Goal: Information Seeking & Learning: Learn about a topic

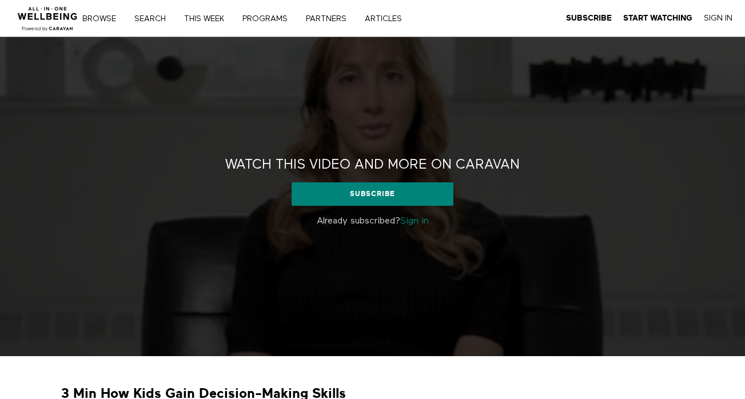
scroll to position [175, 0]
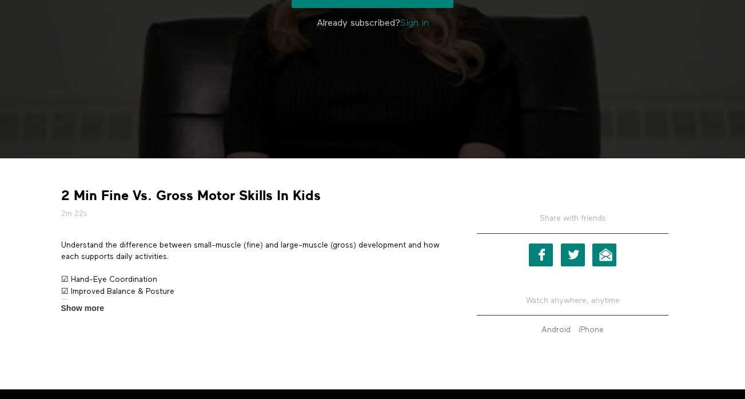
scroll to position [234, 0]
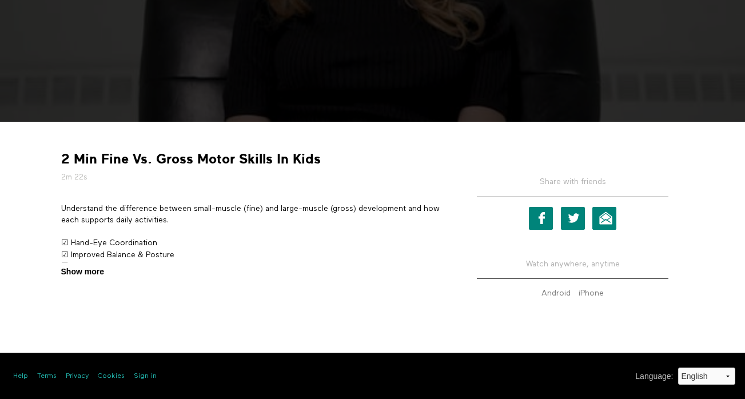
click at [86, 277] on span "Show more" at bounding box center [82, 272] width 43 height 12
click at [0, 0] on input "Show more Show less" at bounding box center [0, 0] width 0 height 0
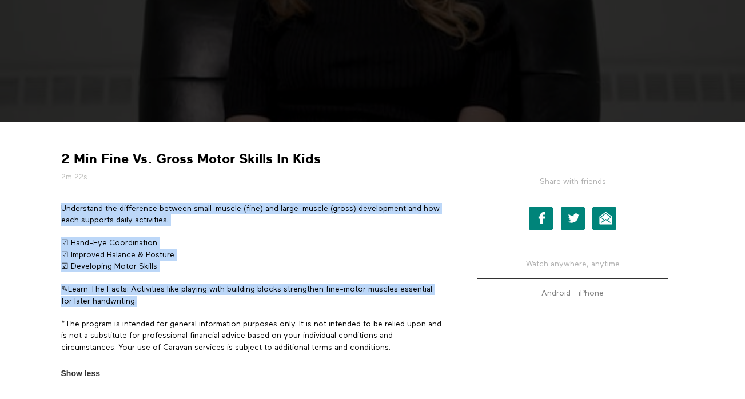
drag, startPoint x: 154, startPoint y: 301, endPoint x: 58, endPoint y: 207, distance: 133.8
click at [58, 207] on section "Understand the difference between small-muscle (fine) and large-muscle (gross) …" at bounding box center [252, 291] width 391 height 177
copy div "Understand the difference between small-muscle (fine) and large-muscle (gross) …"
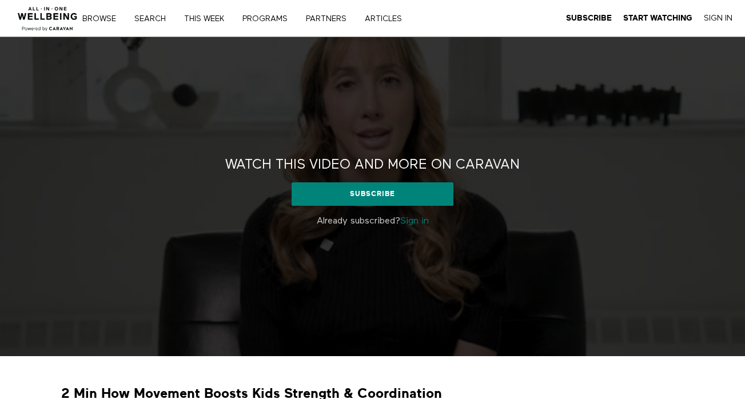
scroll to position [209, 0]
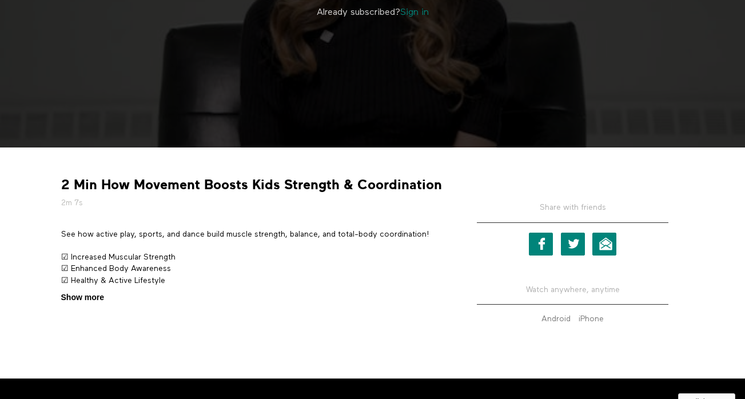
click at [91, 296] on span "Show more" at bounding box center [82, 297] width 43 height 12
click at [0, 0] on input "Show more Show less" at bounding box center [0, 0] width 0 height 0
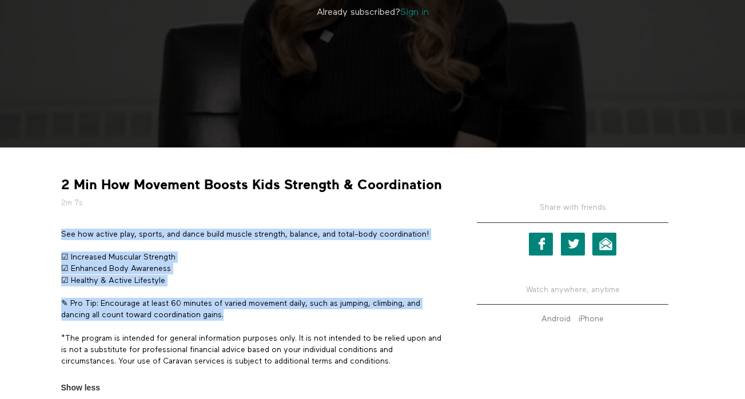
drag, startPoint x: 233, startPoint y: 315, endPoint x: 61, endPoint y: 232, distance: 191.2
click at [61, 232] on div "See how active play, sports, and dance build muscle strength, balance, and tota…" at bounding box center [252, 304] width 383 height 150
copy div "See how active play, sports, and dance build muscle strength, balance, and tota…"
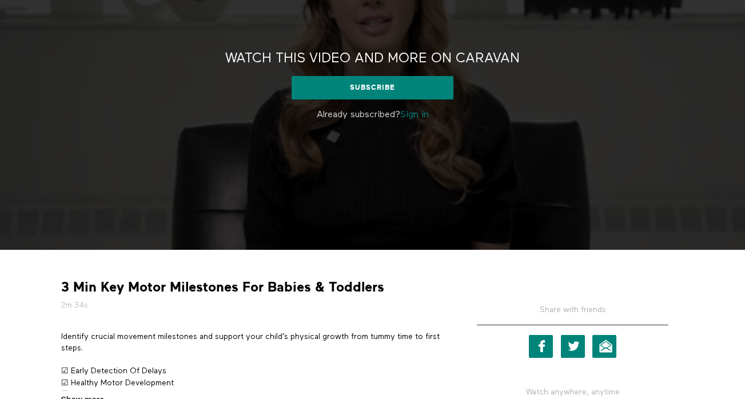
scroll to position [234, 0]
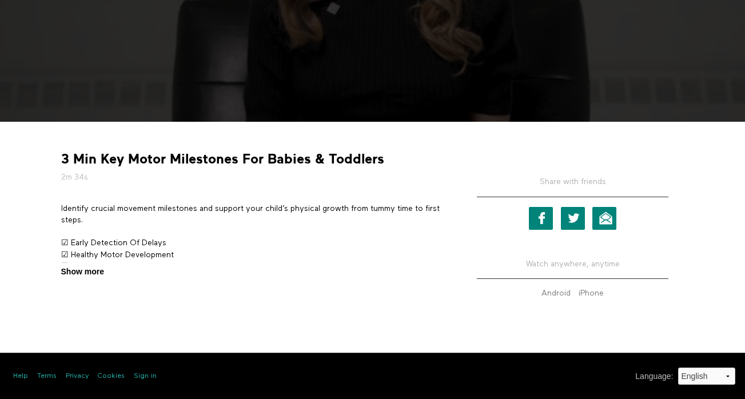
click at [97, 269] on span "Show more" at bounding box center [82, 272] width 43 height 12
click at [0, 0] on input "Show more Show less" at bounding box center [0, 0] width 0 height 0
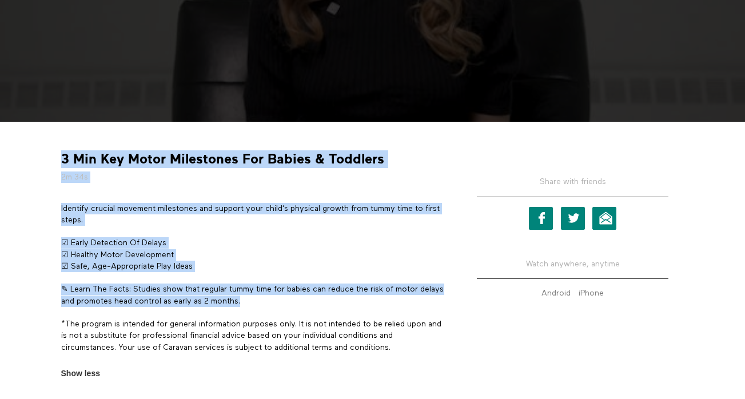
drag, startPoint x: 270, startPoint y: 301, endPoint x: 55, endPoint y: 209, distance: 234.0
click at [55, 209] on div "3 Min Key Motor Milestones For Babies & Toddlers 2m 34s Identify crucial moveme…" at bounding box center [253, 254] width 400 height 249
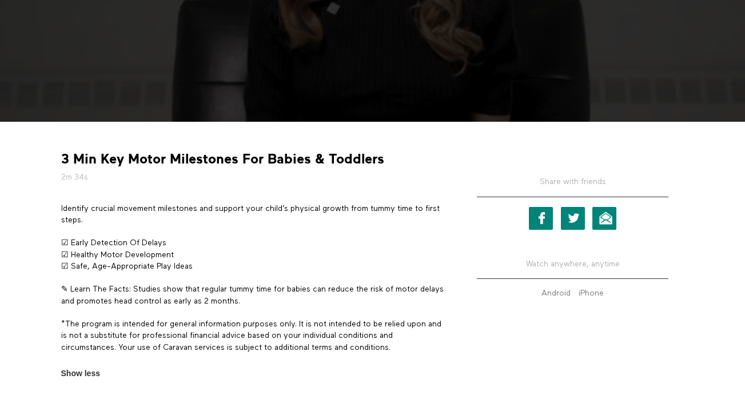
click at [59, 209] on section "Identify crucial movement milestones and support your child’s physical growth f…" at bounding box center [252, 291] width 391 height 177
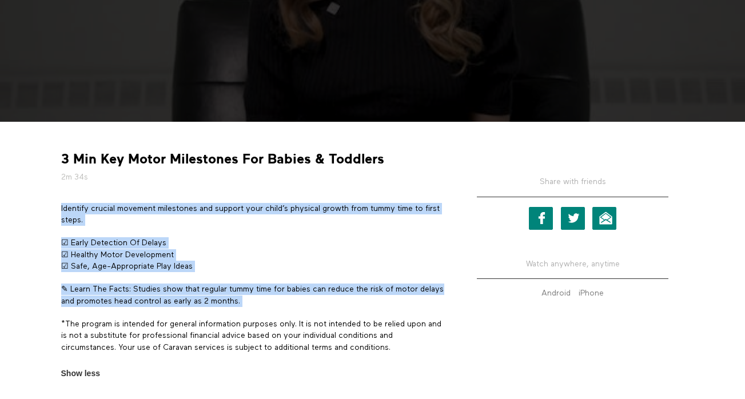
drag, startPoint x: 59, startPoint y: 208, endPoint x: 269, endPoint y: 297, distance: 227.1
click at [269, 297] on section "Identify crucial movement milestones and support your child’s physical growth f…" at bounding box center [252, 291] width 391 height 177
copy div "Identify crucial movement milestones and support your child’s physical growth f…"
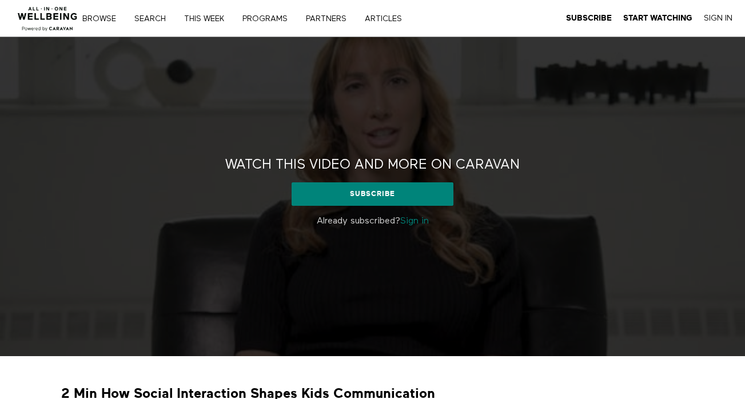
scroll to position [234, 0]
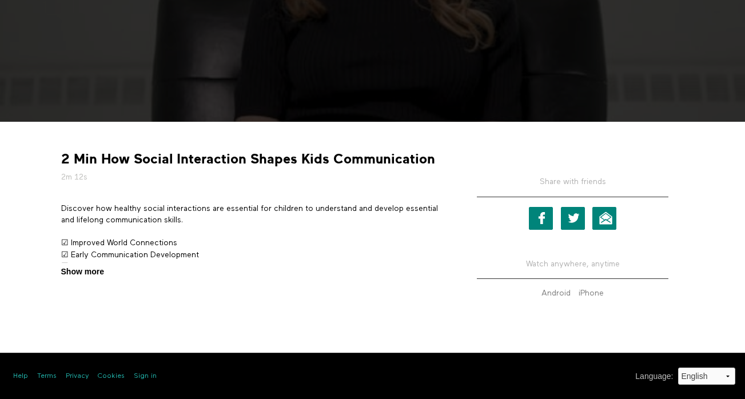
click at [93, 270] on span "Show more" at bounding box center [82, 272] width 43 height 12
click at [0, 0] on input "Show more Show less" at bounding box center [0, 0] width 0 height 0
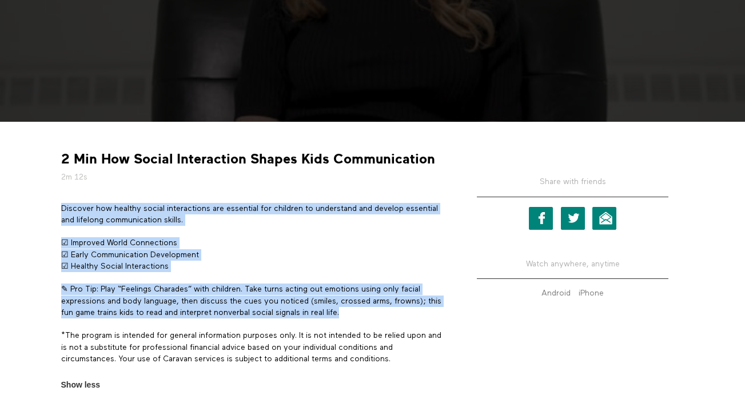
drag, startPoint x: 361, startPoint y: 313, endPoint x: 60, endPoint y: 209, distance: 318.6
click at [60, 209] on section "Discover how healthy social interactions are essential for children to understa…" at bounding box center [252, 297] width 391 height 188
copy div "Discover how healthy social interactions are essential for children to understa…"
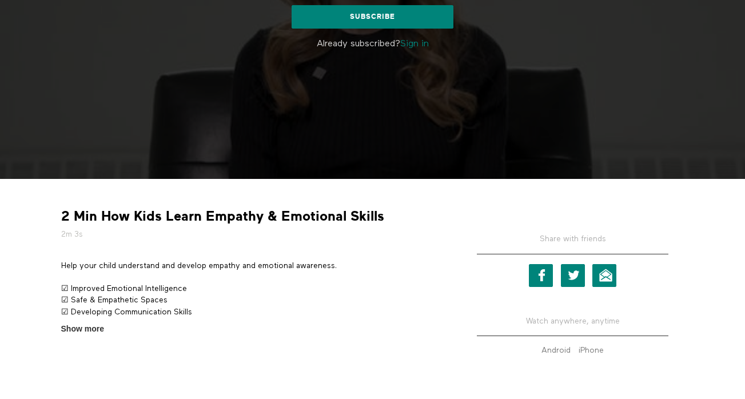
scroll to position [189, 0]
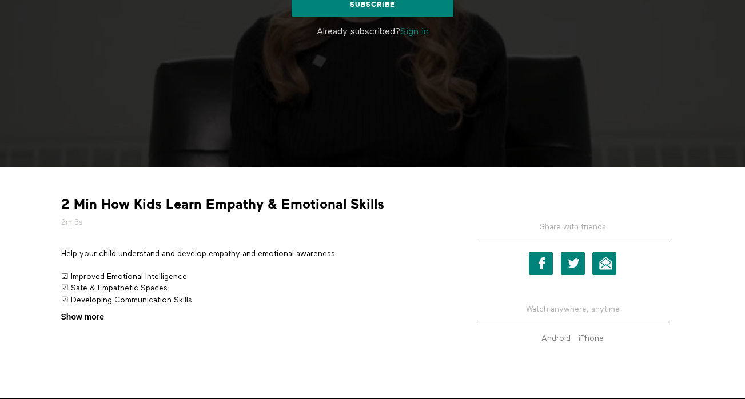
click at [92, 318] on span "Show more" at bounding box center [82, 317] width 43 height 12
click at [0, 0] on input "Show more Show less" at bounding box center [0, 0] width 0 height 0
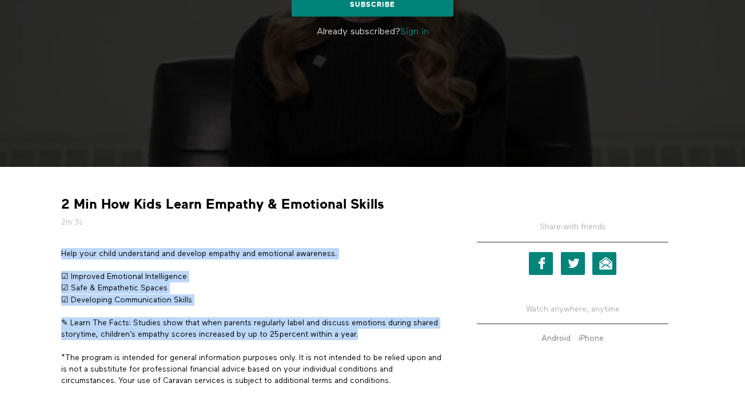
drag, startPoint x: 365, startPoint y: 335, endPoint x: 57, endPoint y: 254, distance: 318.1
click at [57, 254] on section "Help your child understand and develop empathy and emotional awareness. ☑ Impro…" at bounding box center [252, 330] width 391 height 165
copy div "Help your child understand and develop empathy and emotional awareness. ☑ Impro…"
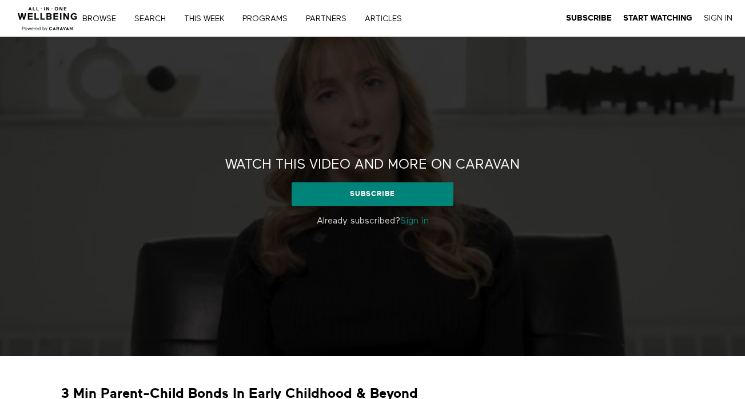
scroll to position [234, 0]
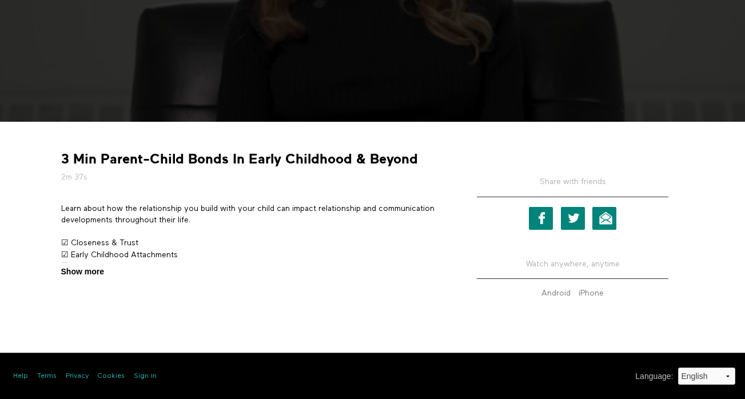
click at [93, 269] on span "Show more" at bounding box center [82, 272] width 43 height 12
click at [0, 0] on input "Show more Show less" at bounding box center [0, 0] width 0 height 0
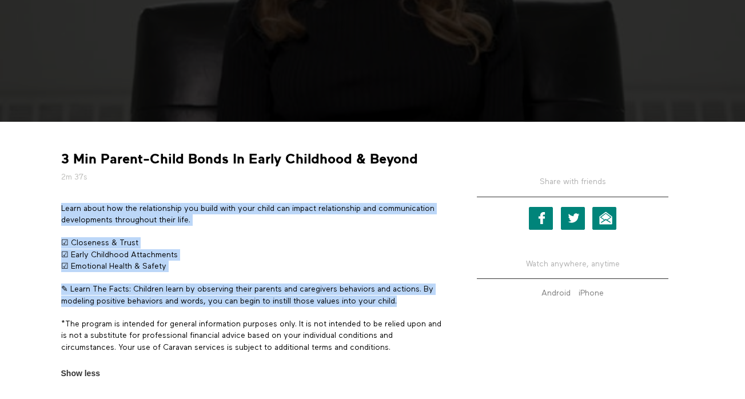
drag, startPoint x: 413, startPoint y: 298, endPoint x: 59, endPoint y: 205, distance: 366.0
click at [59, 205] on section "Learn about how the relationship you build with your child can impact relations…" at bounding box center [252, 291] width 391 height 177
copy div "Learn about how the relationship you build with your child can impact relations…"
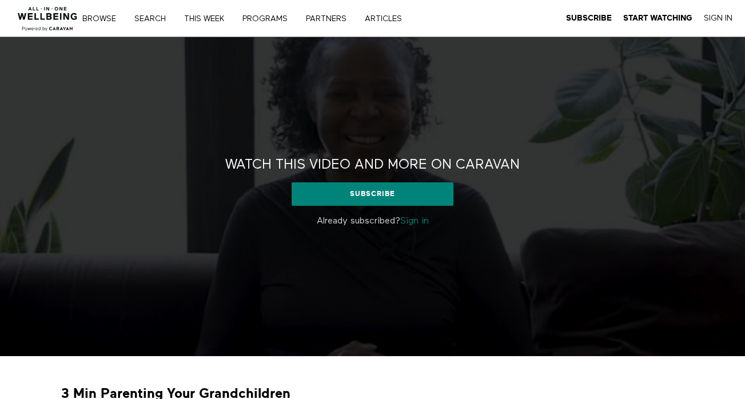
scroll to position [234, 0]
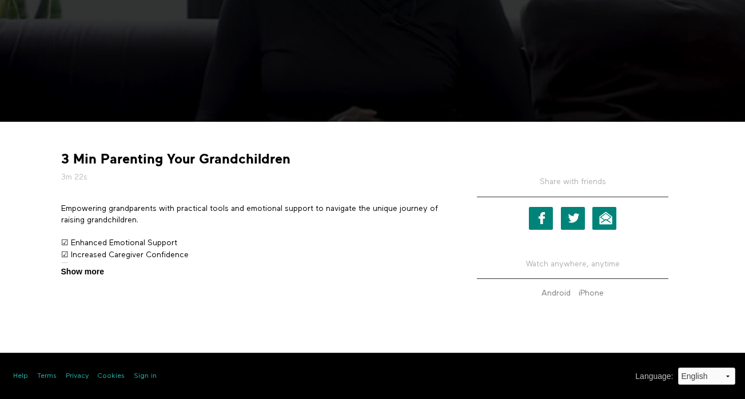
click at [90, 273] on span "Show more" at bounding box center [82, 272] width 43 height 12
click at [0, 0] on input "Show more Show less" at bounding box center [0, 0] width 0 height 0
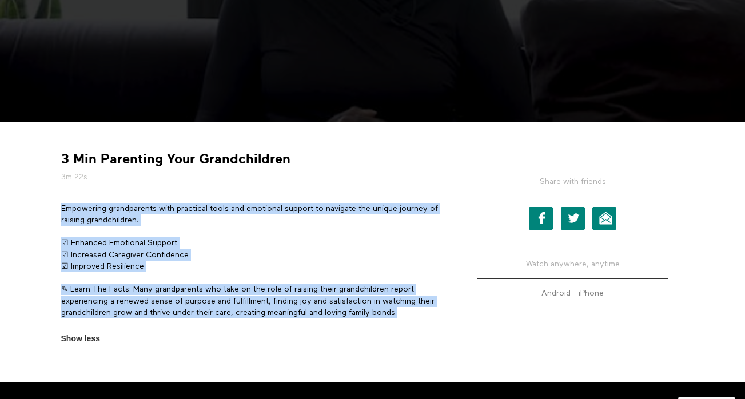
drag, startPoint x: 409, startPoint y: 317, endPoint x: 61, endPoint y: 211, distance: 364.1
click at [61, 211] on div "Empowering grandparents with practical tools and emotional support to navigate …" at bounding box center [252, 266] width 383 height 127
copy div "Empowering grandparents with practical tools and emotional support to navigate …"
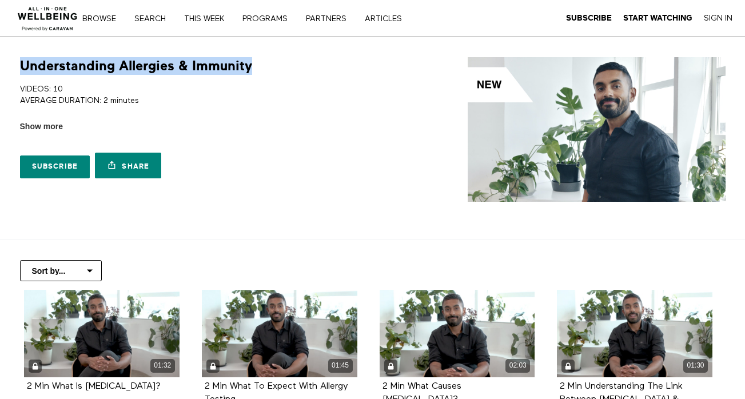
drag, startPoint x: 253, startPoint y: 66, endPoint x: 23, endPoint y: 59, distance: 229.8
click at [23, 59] on div "Understanding [MEDICAL_DATA] & Immunity VIDEOS: 10 AVERAGE DURATION: 2 minutes …" at bounding box center [190, 120] width 355 height 127
copy h1 "Understanding Allergies & Immunity"
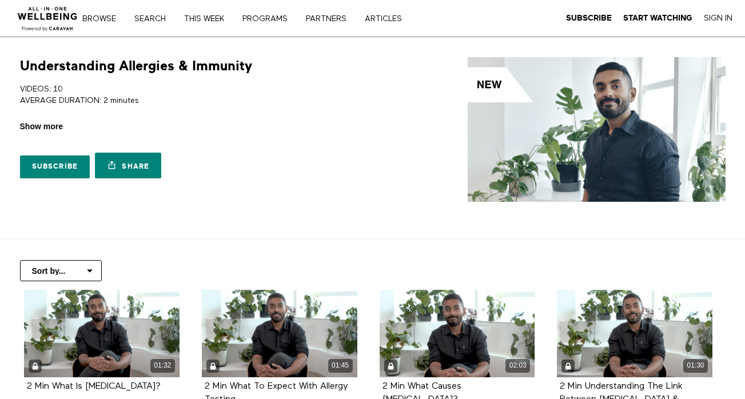
click at [47, 126] on span "Show more" at bounding box center [41, 127] width 43 height 12
click at [0, 0] on input "Show more Show less" at bounding box center [0, 0] width 0 height 0
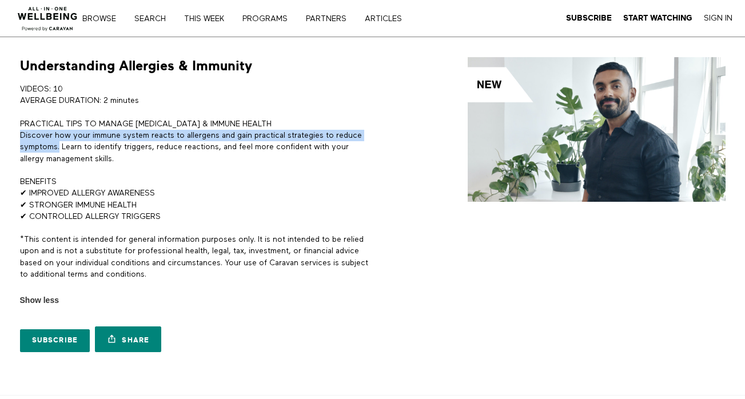
drag, startPoint x: 59, startPoint y: 147, endPoint x: 19, endPoint y: 135, distance: 42.5
click at [19, 135] on div "Understanding Allergies & Immunity VIDEOS: 10 AVERAGE DURATION: 2 minutes PRACT…" at bounding box center [190, 207] width 355 height 301
copy p "Discover how your immune system reacts to allergens and gain practical strategi…"
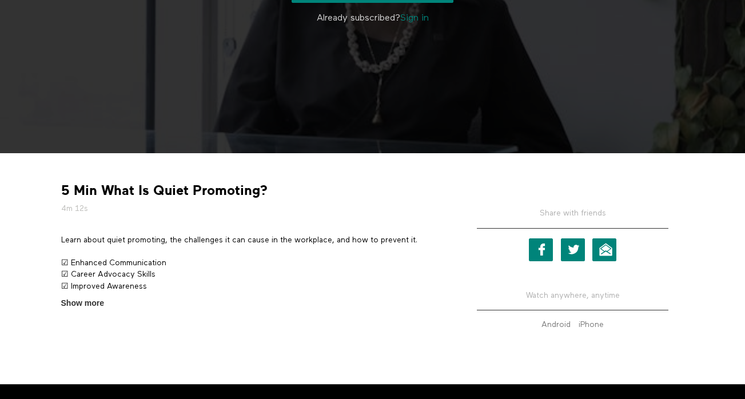
scroll to position [234, 0]
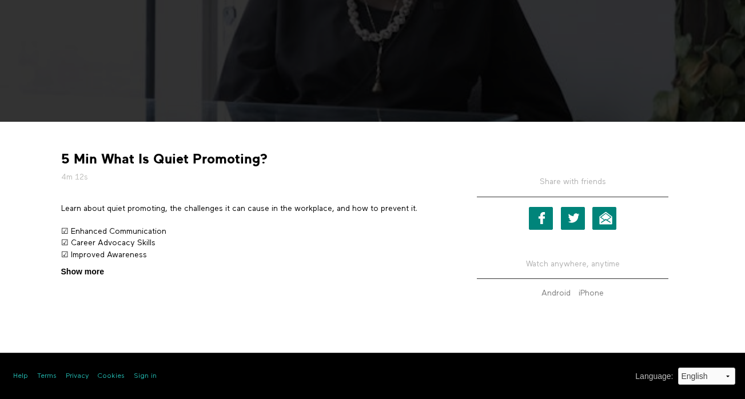
click at [96, 269] on span "Show more" at bounding box center [82, 272] width 43 height 12
click at [0, 0] on input "Show more Show less" at bounding box center [0, 0] width 0 height 0
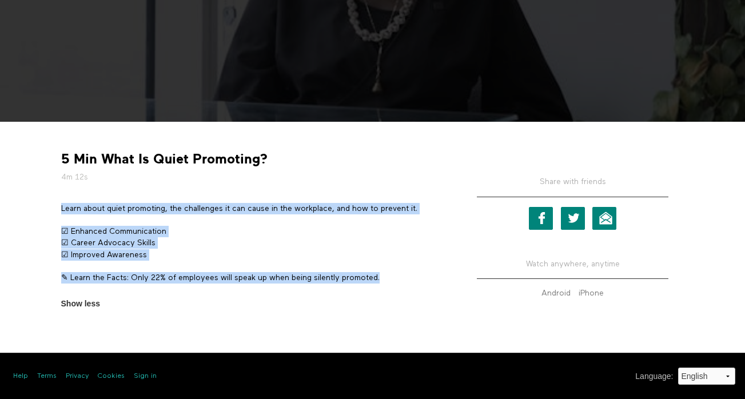
drag, startPoint x: 386, startPoint y: 276, endPoint x: 61, endPoint y: 207, distance: 332.4
click at [61, 207] on div "Learn about quiet promoting, the challenges it can cause in the workplace, and …" at bounding box center [252, 249] width 383 height 92
copy div "Learn about quiet promoting, the challenges it can cause in the workplace, and …"
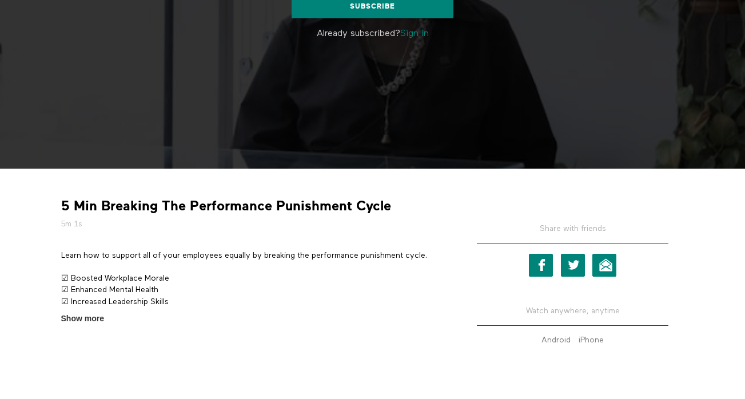
scroll to position [210, 0]
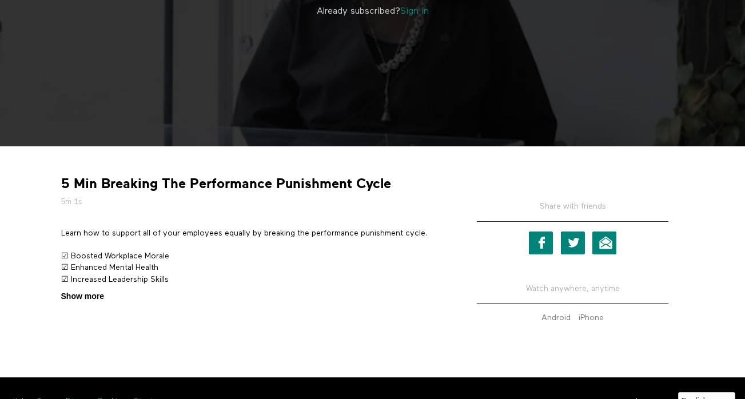
click at [92, 293] on span "Show more" at bounding box center [82, 296] width 43 height 12
click at [0, 0] on input "Show more Show less" at bounding box center [0, 0] width 0 height 0
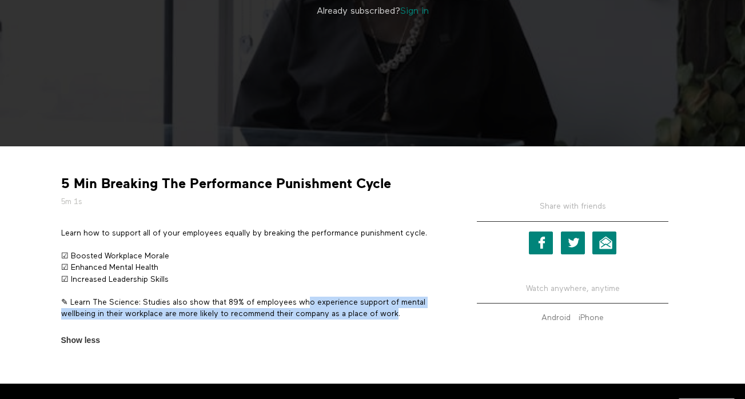
drag, startPoint x: 401, startPoint y: 310, endPoint x: 309, endPoint y: 298, distance: 92.2
click at [309, 298] on p "✎ Learn The Science: Studies also show that 89% of employees who experience sup…" at bounding box center [252, 308] width 383 height 23
click at [390, 313] on p "✎ Learn The Science: Studies also show that 89% of employees who experience sup…" at bounding box center [252, 308] width 383 height 23
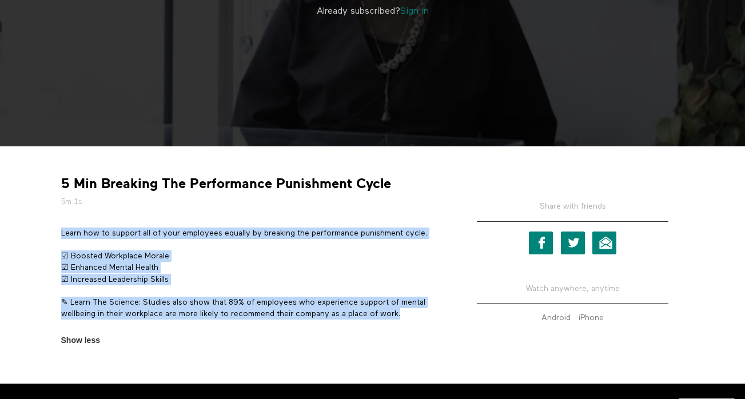
drag, startPoint x: 406, startPoint y: 313, endPoint x: 58, endPoint y: 230, distance: 357.3
click at [58, 230] on section "Learn how to support all of your employees equally by breaking the performance …" at bounding box center [252, 286] width 391 height 119
copy div "Learn how to support all of your employees equally by breaking the performance …"
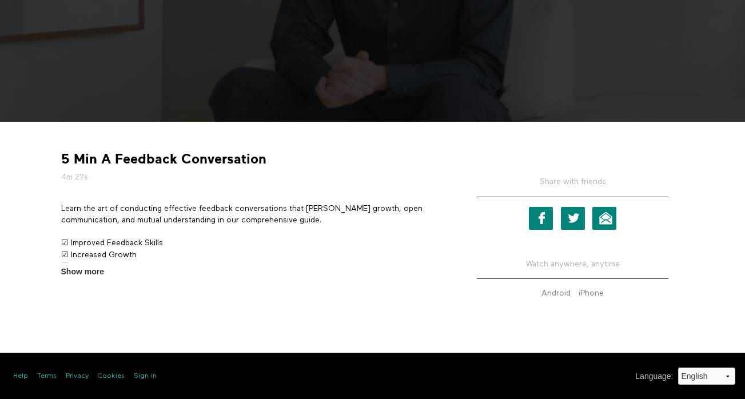
scroll to position [234, 0]
click at [99, 270] on span "Show more" at bounding box center [82, 272] width 43 height 12
click at [0, 0] on input "Show more Show less" at bounding box center [0, 0] width 0 height 0
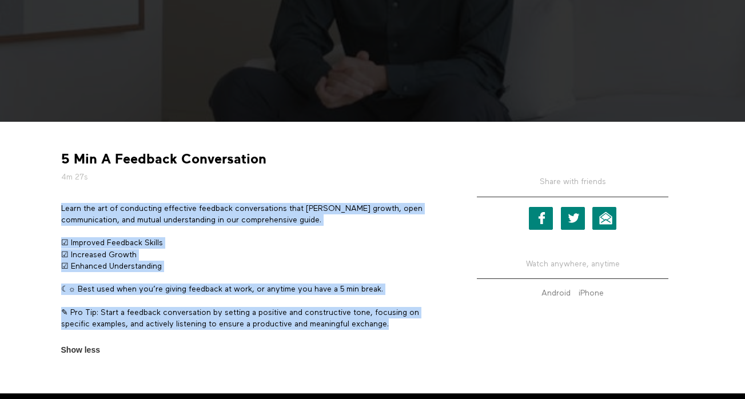
drag, startPoint x: 403, startPoint y: 324, endPoint x: 61, endPoint y: 209, distance: 361.3
click at [61, 209] on div "Learn the art of conducting effective feedback conversations that foster growth…" at bounding box center [252, 272] width 383 height 138
copy div "Learn the art of conducting effective feedback conversations that foster growth…"
